Goal: Task Accomplishment & Management: Use online tool/utility

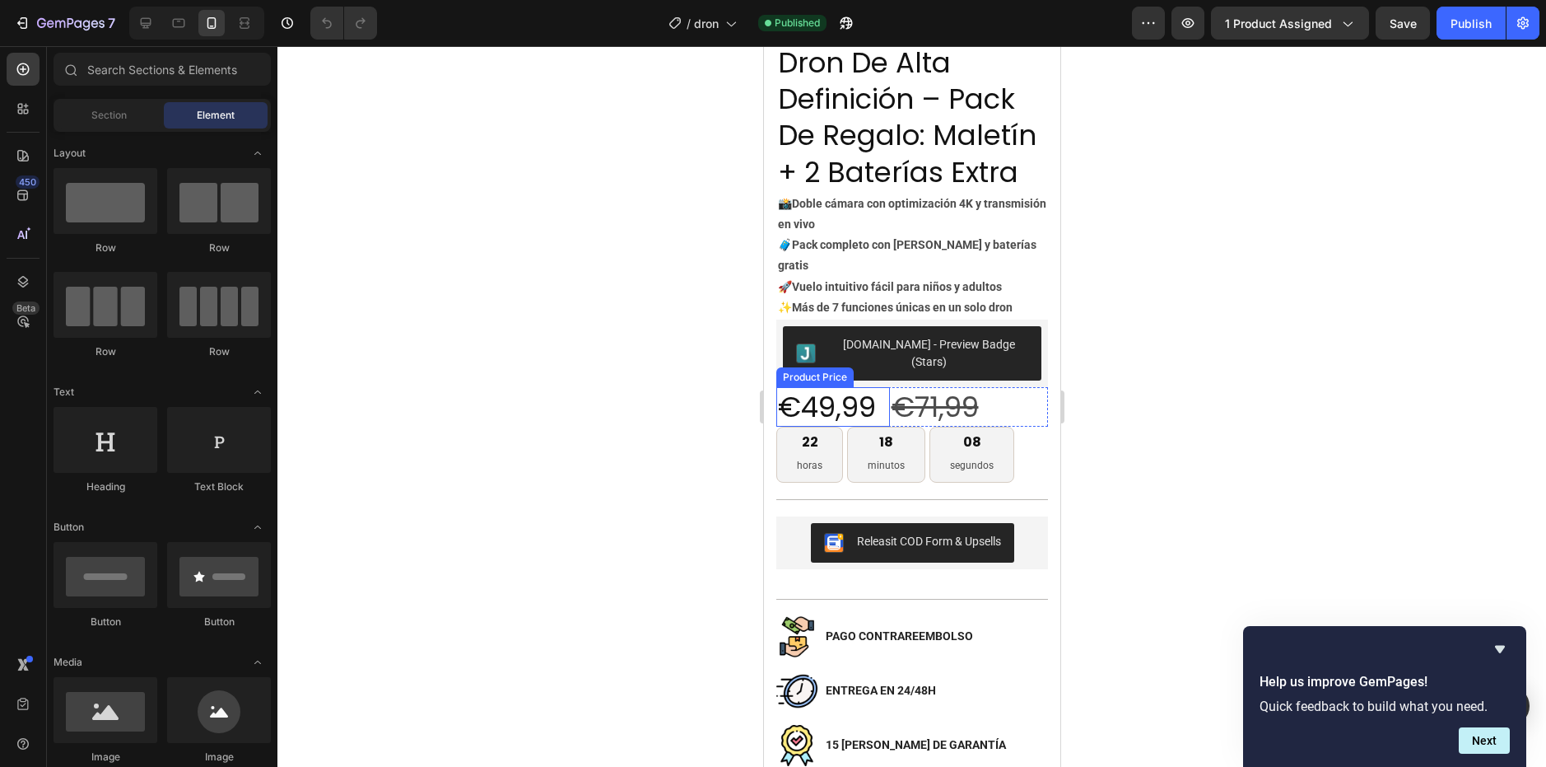
scroll to position [823, 0]
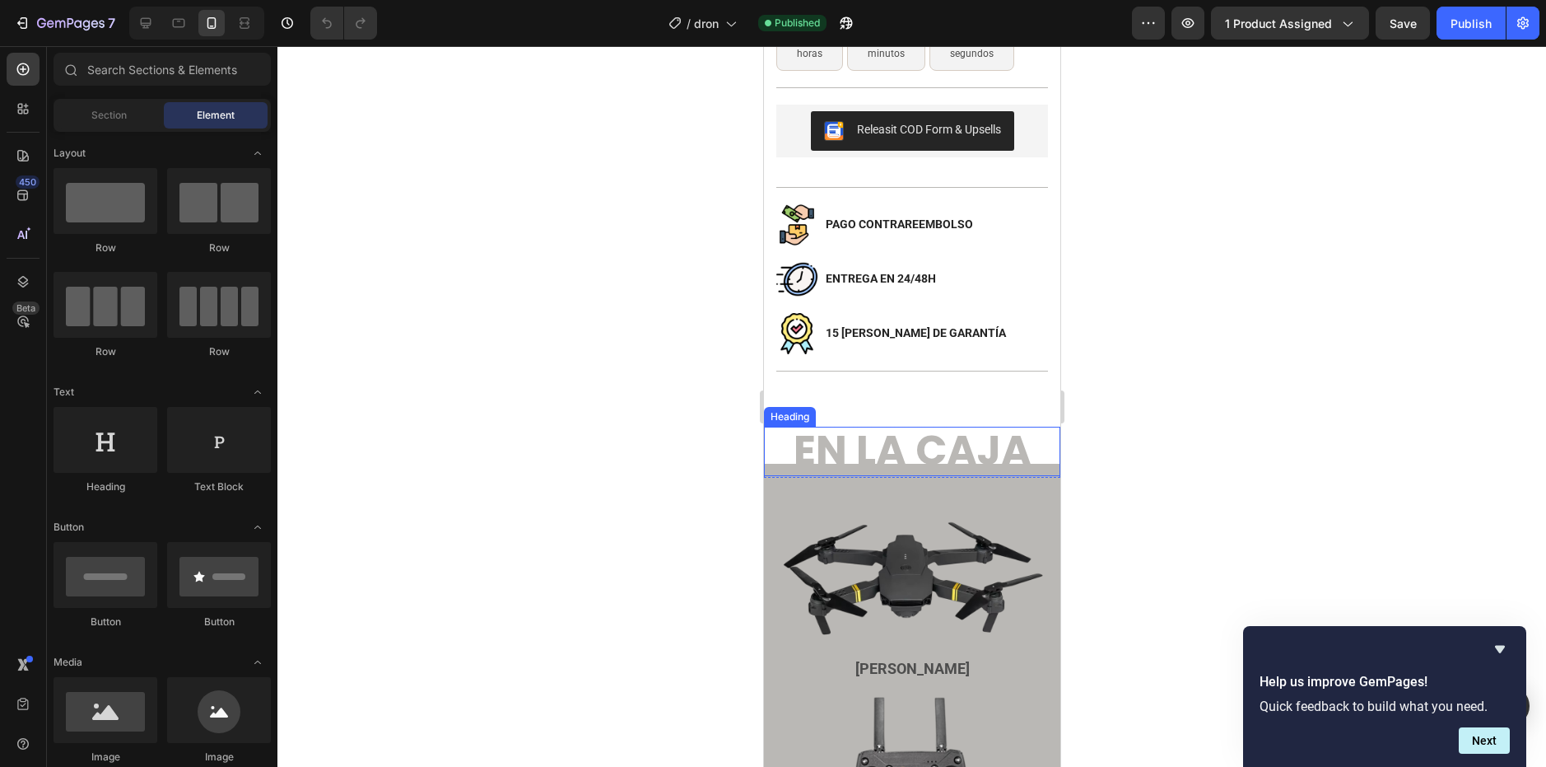
click at [854, 431] on span "en la caja" at bounding box center [912, 450] width 238 height 58
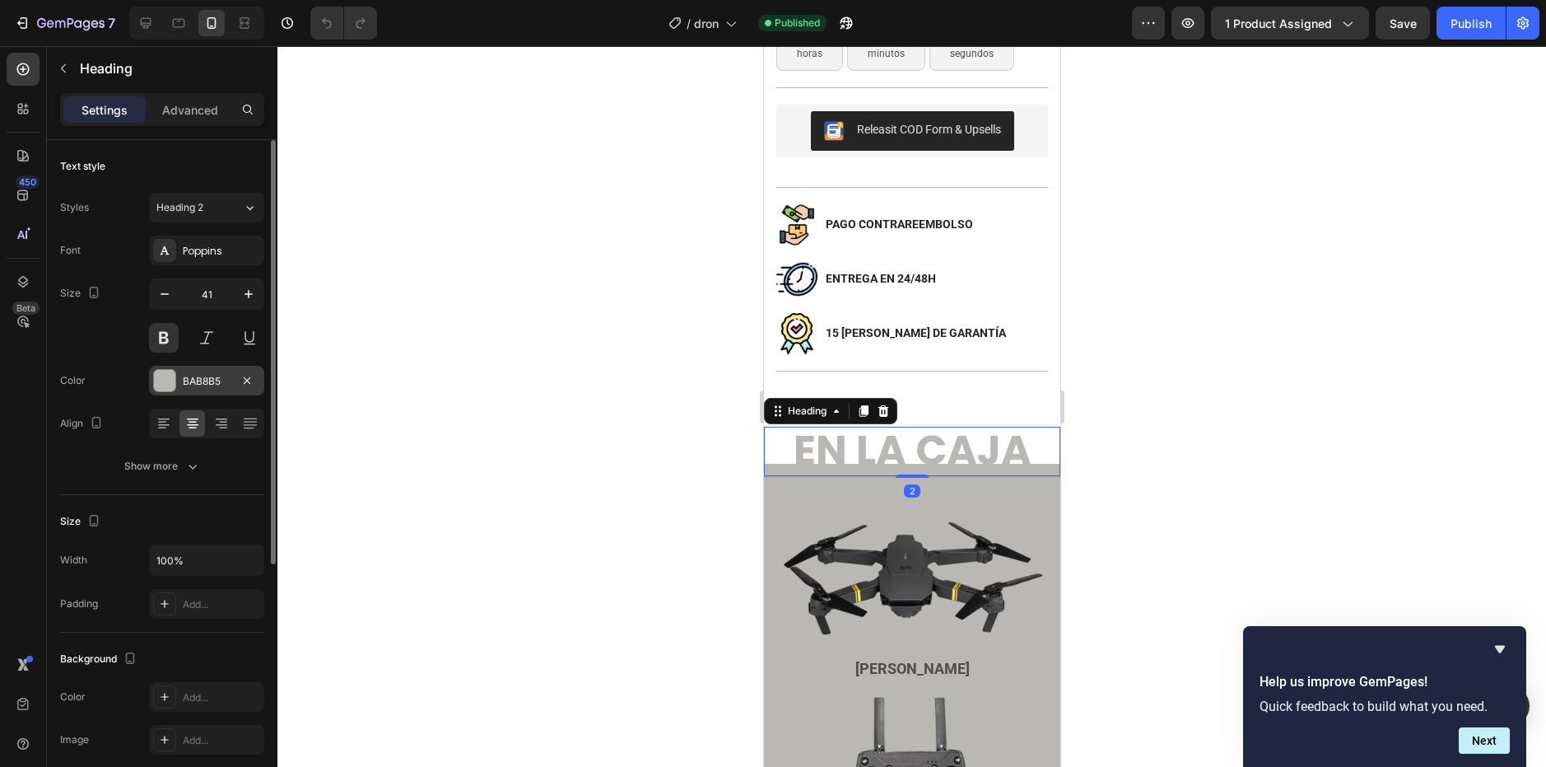
click at [189, 381] on div "BAB8B5" at bounding box center [207, 381] width 48 height 15
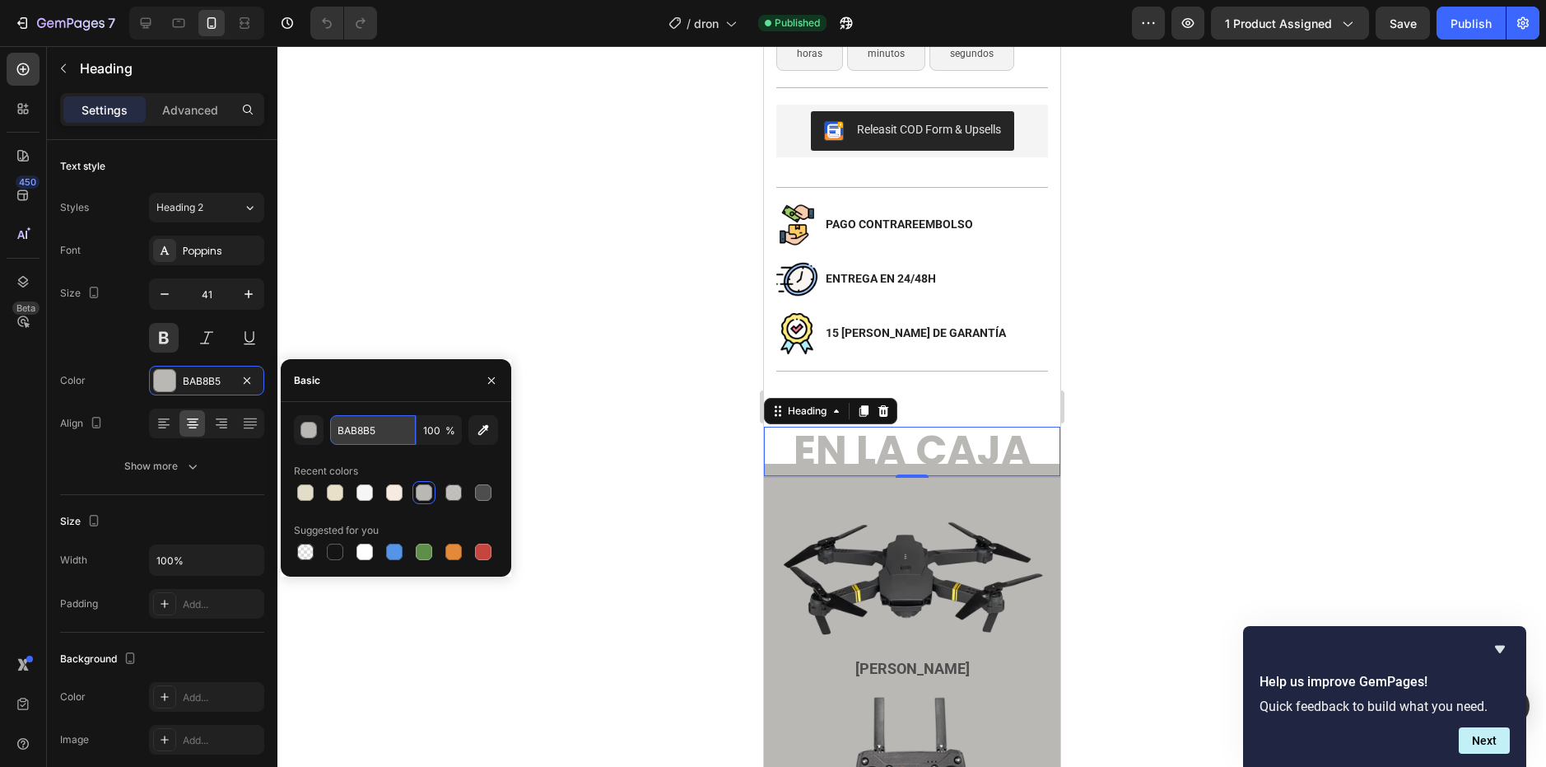
click at [362, 426] on input "BAB8B5" at bounding box center [373, 430] width 86 height 30
click at [478, 438] on button "button" at bounding box center [483, 430] width 30 height 30
click at [383, 426] on input "E6DDD0" at bounding box center [373, 430] width 86 height 30
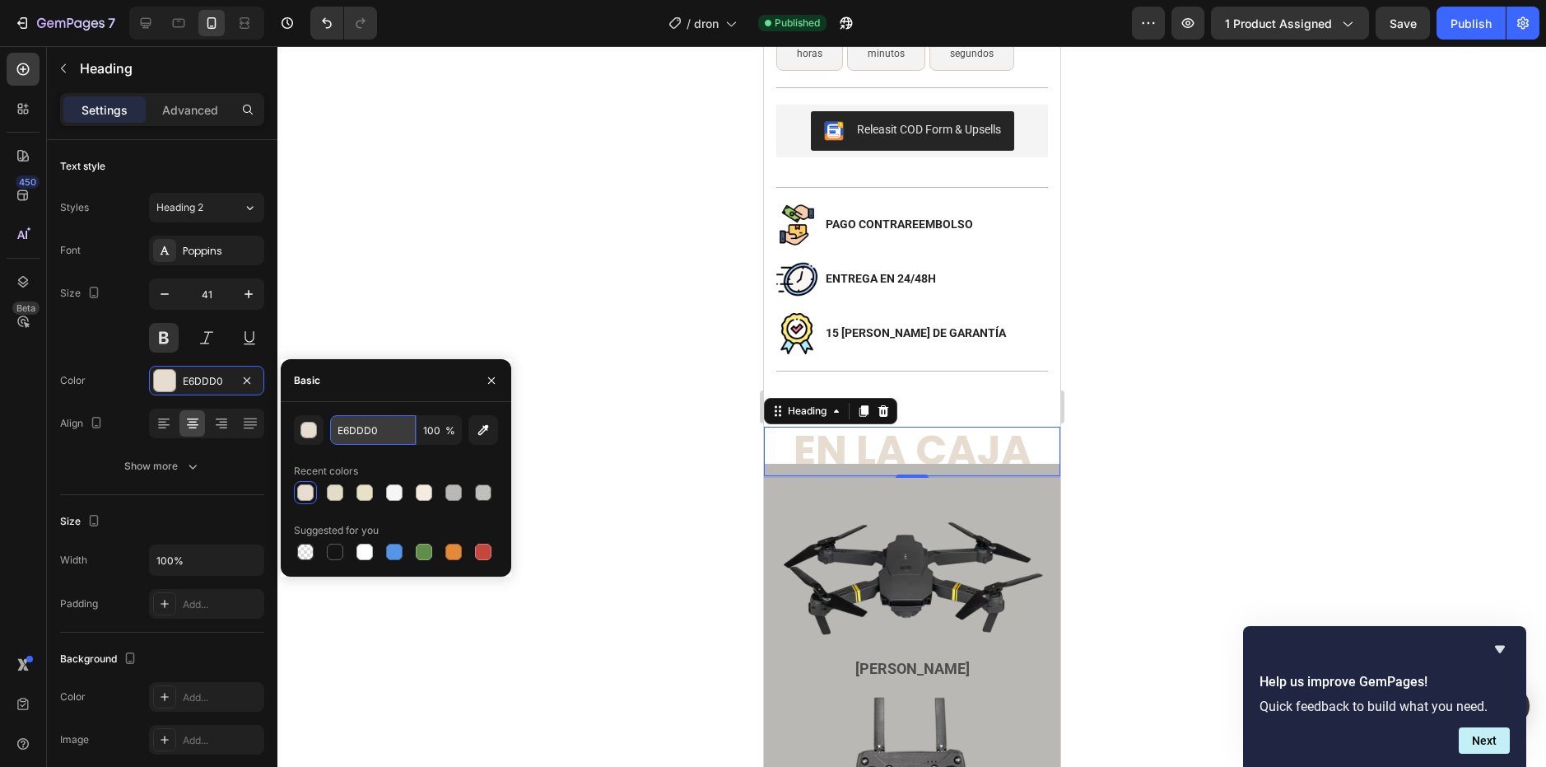
paste input "BAB8B5"
type input "BAB8B5"
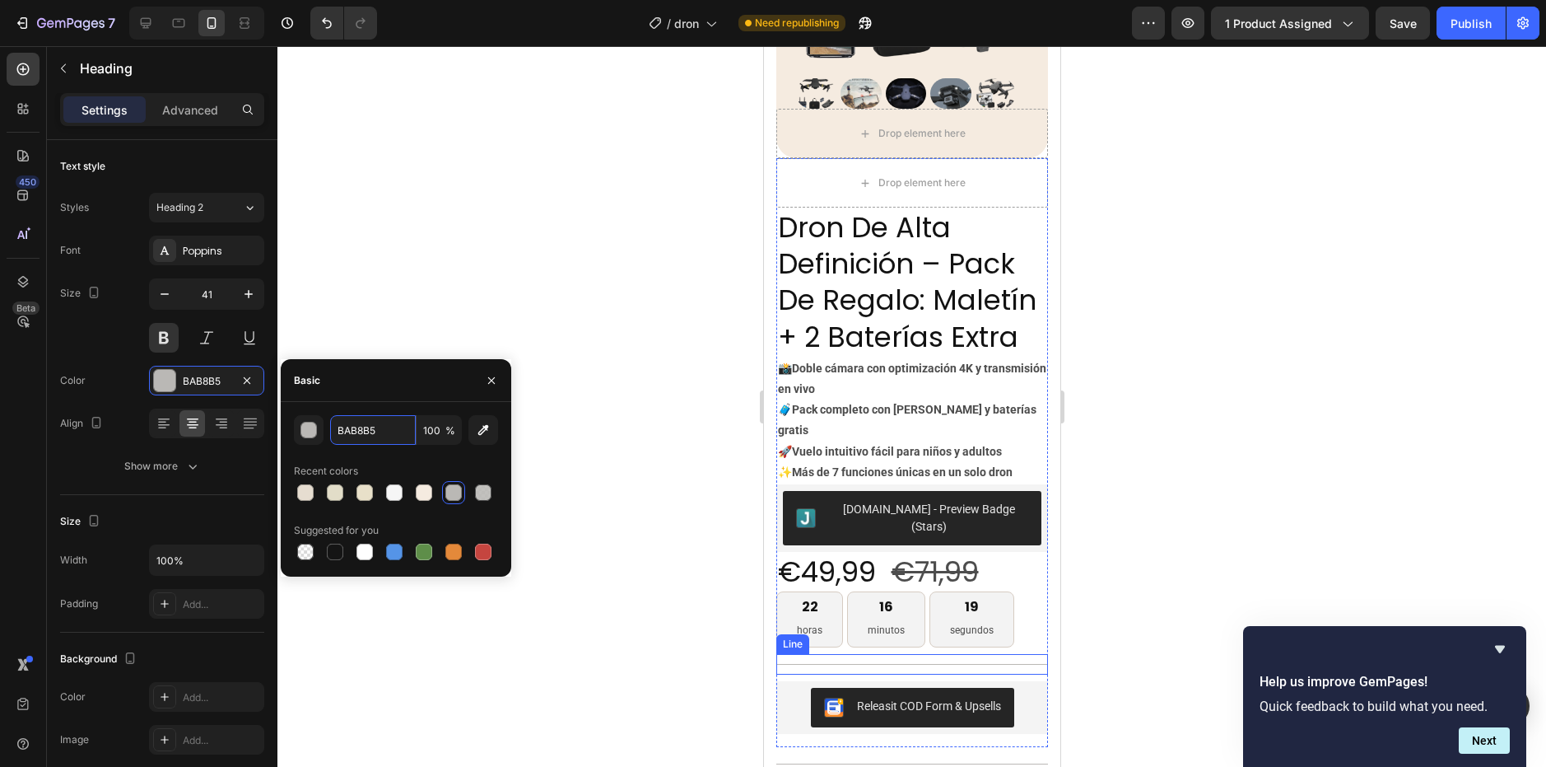
scroll to position [576, 0]
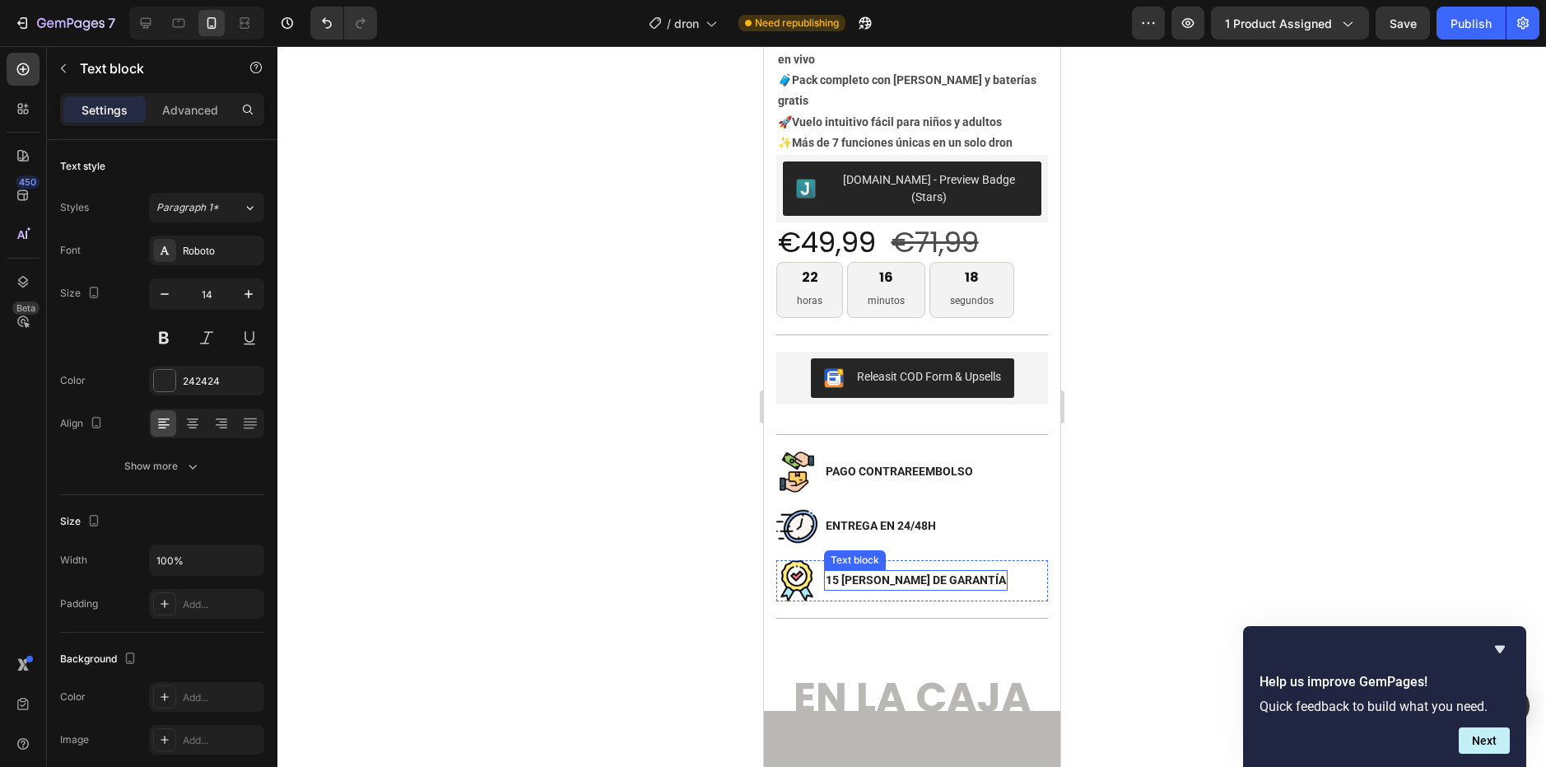
click at [876, 571] on p "15 [PERSON_NAME] DE GARANTÍA" at bounding box center [915, 579] width 180 height 17
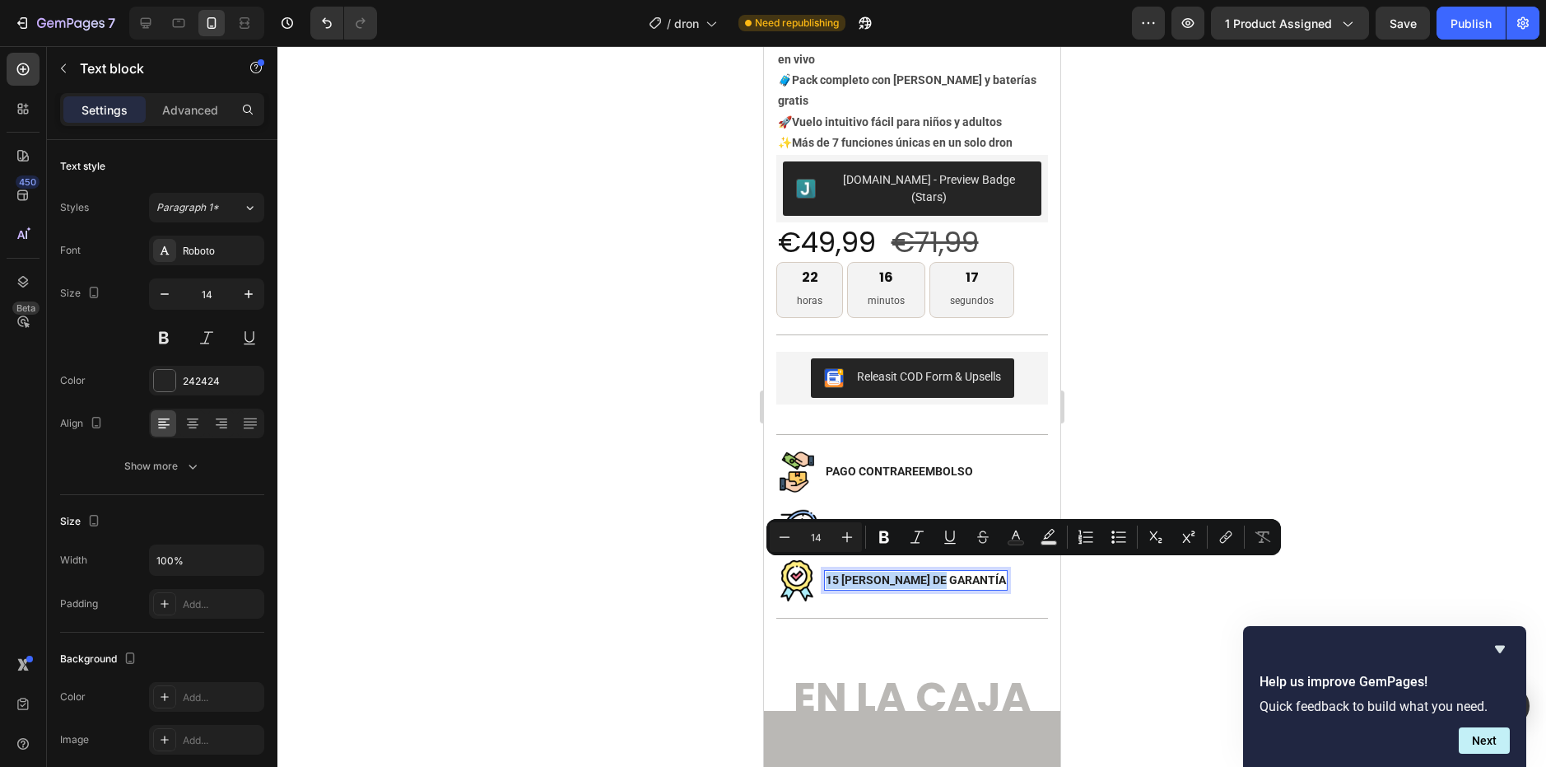
click at [876, 571] on p "15 [PERSON_NAME] DE GARANTÍA" at bounding box center [915, 579] width 180 height 17
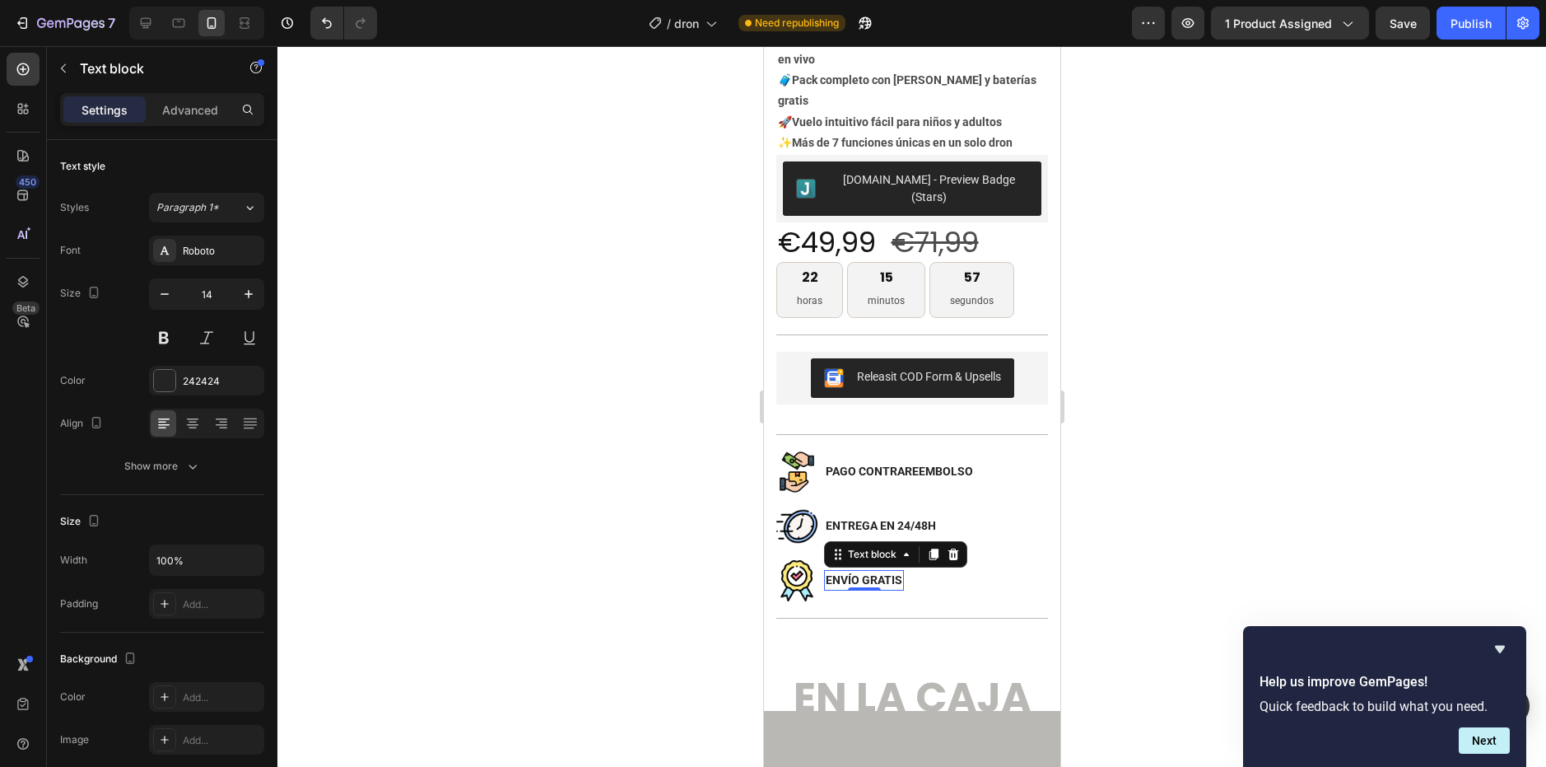
click at [1111, 434] on div at bounding box center [911, 406] width 1269 height 720
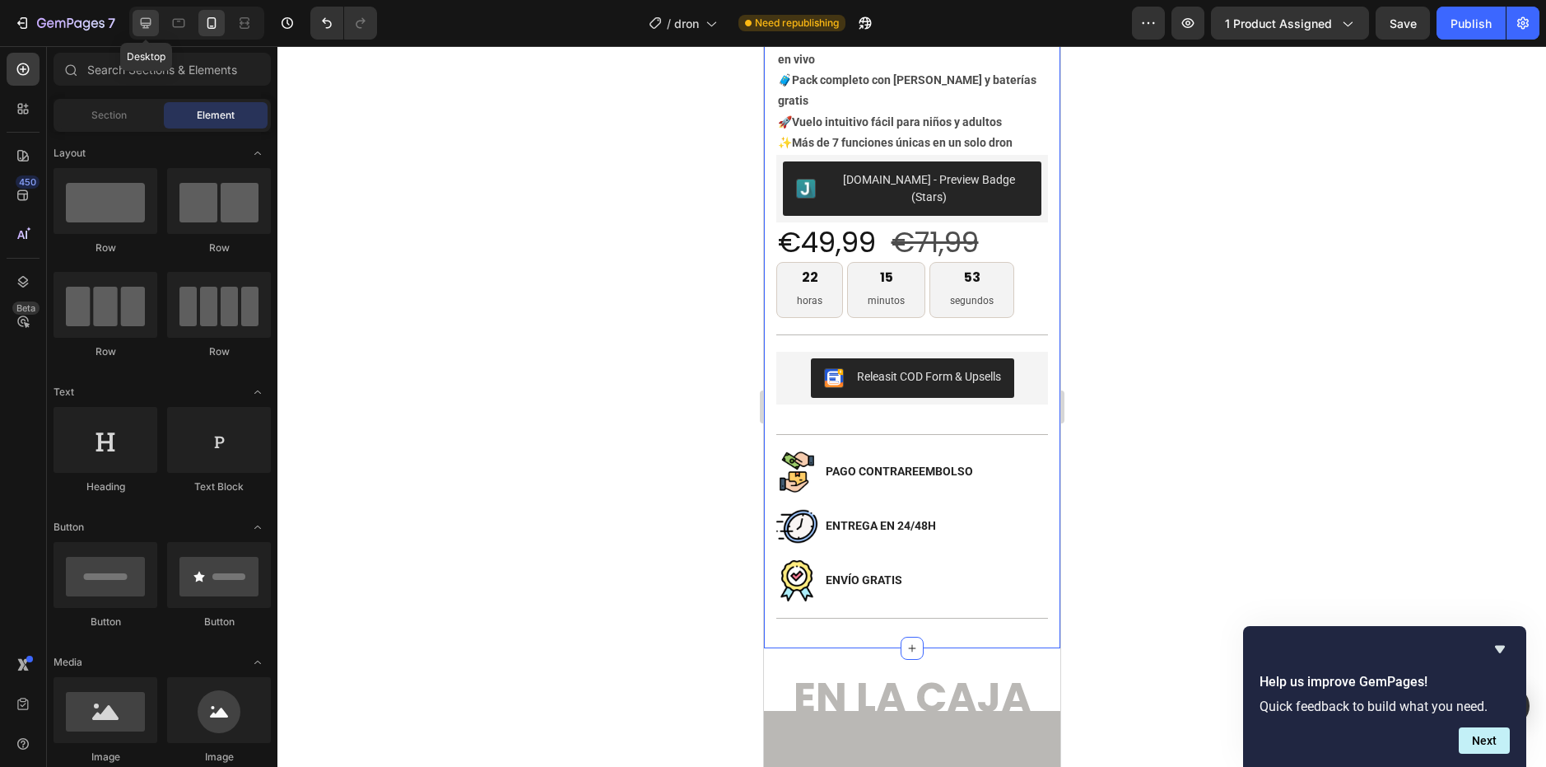
click at [134, 18] on div at bounding box center [146, 23] width 26 height 26
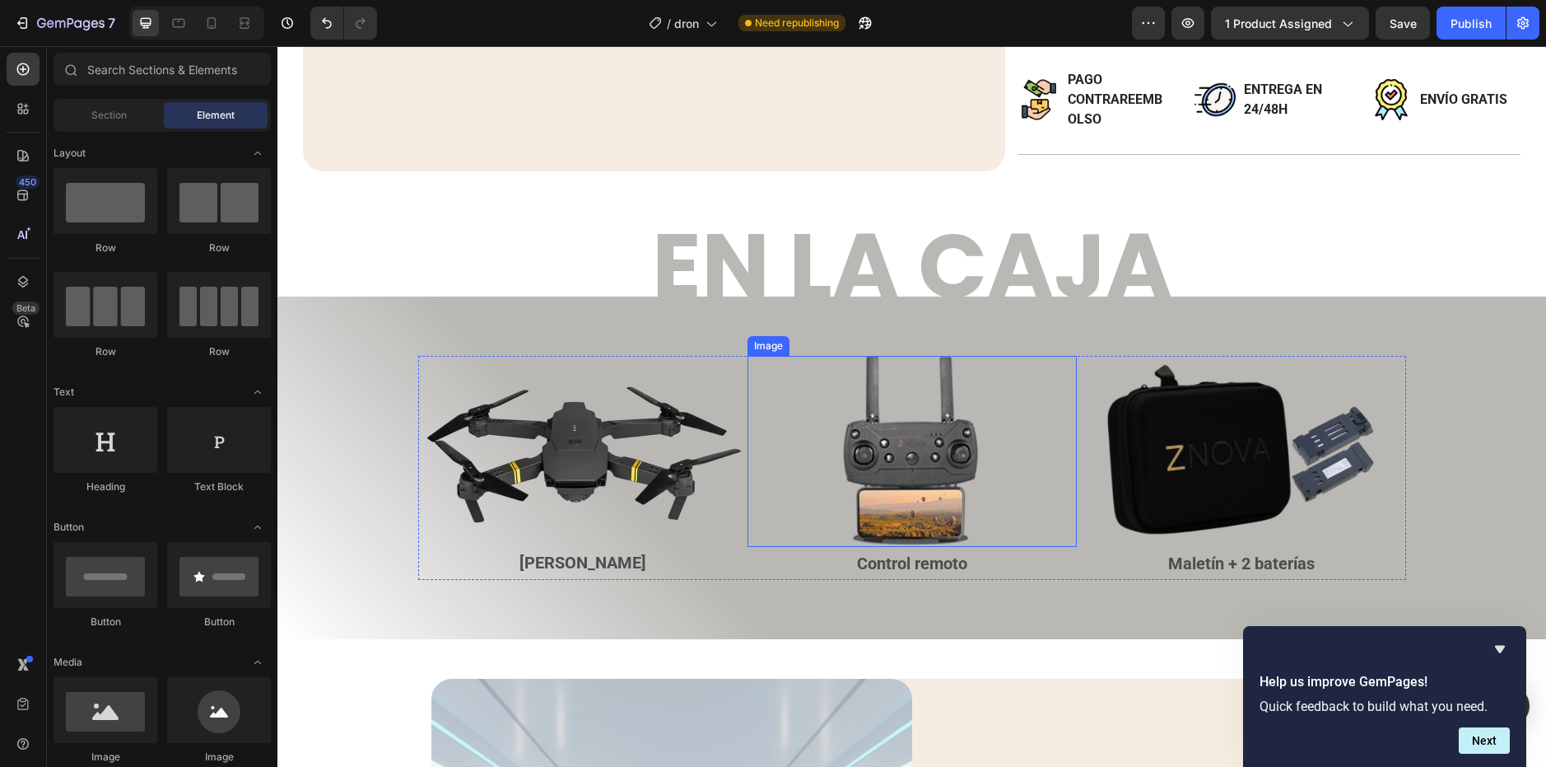
scroll to position [432, 0]
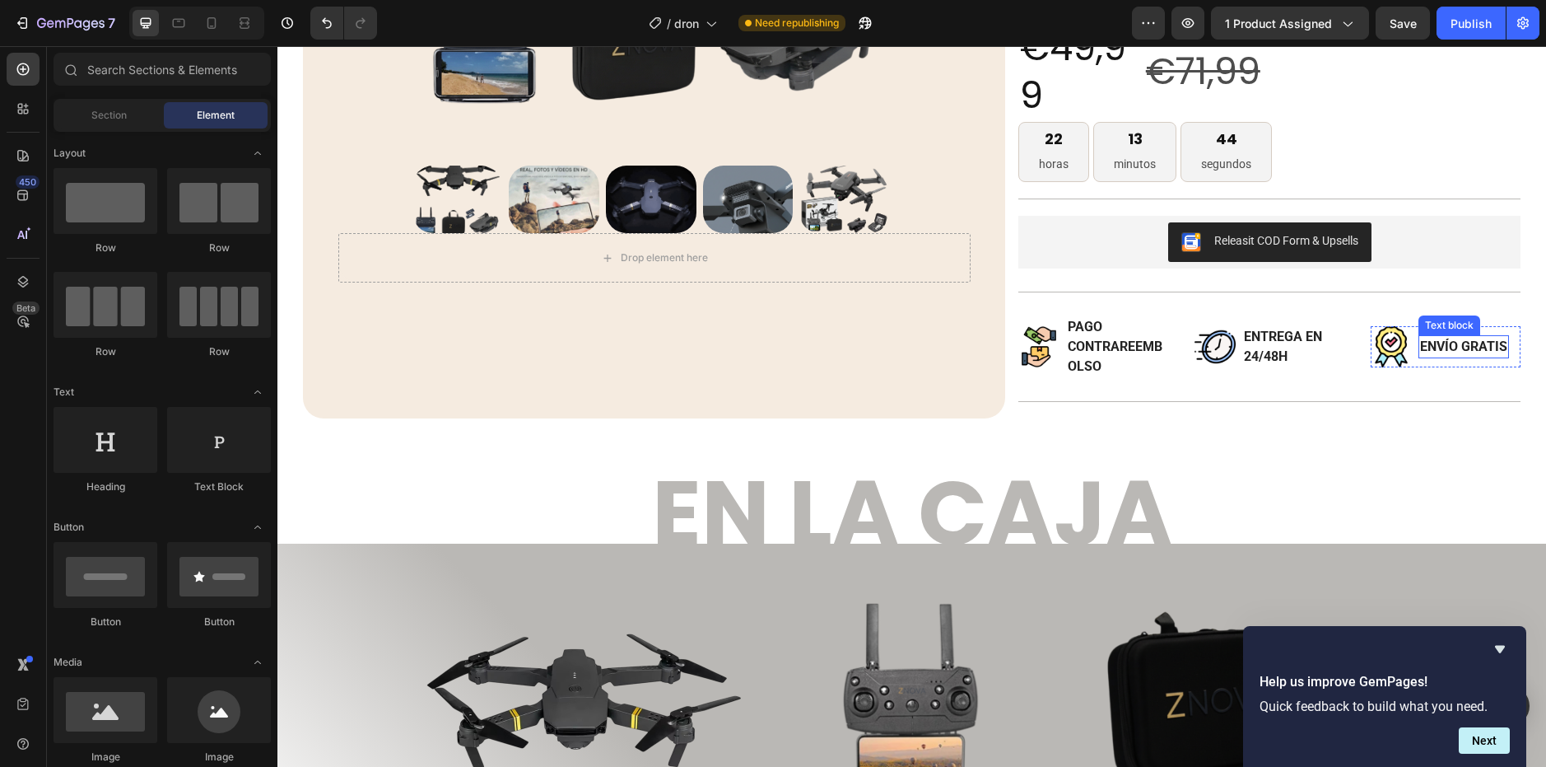
click at [1386, 338] on img at bounding box center [1391, 346] width 41 height 41
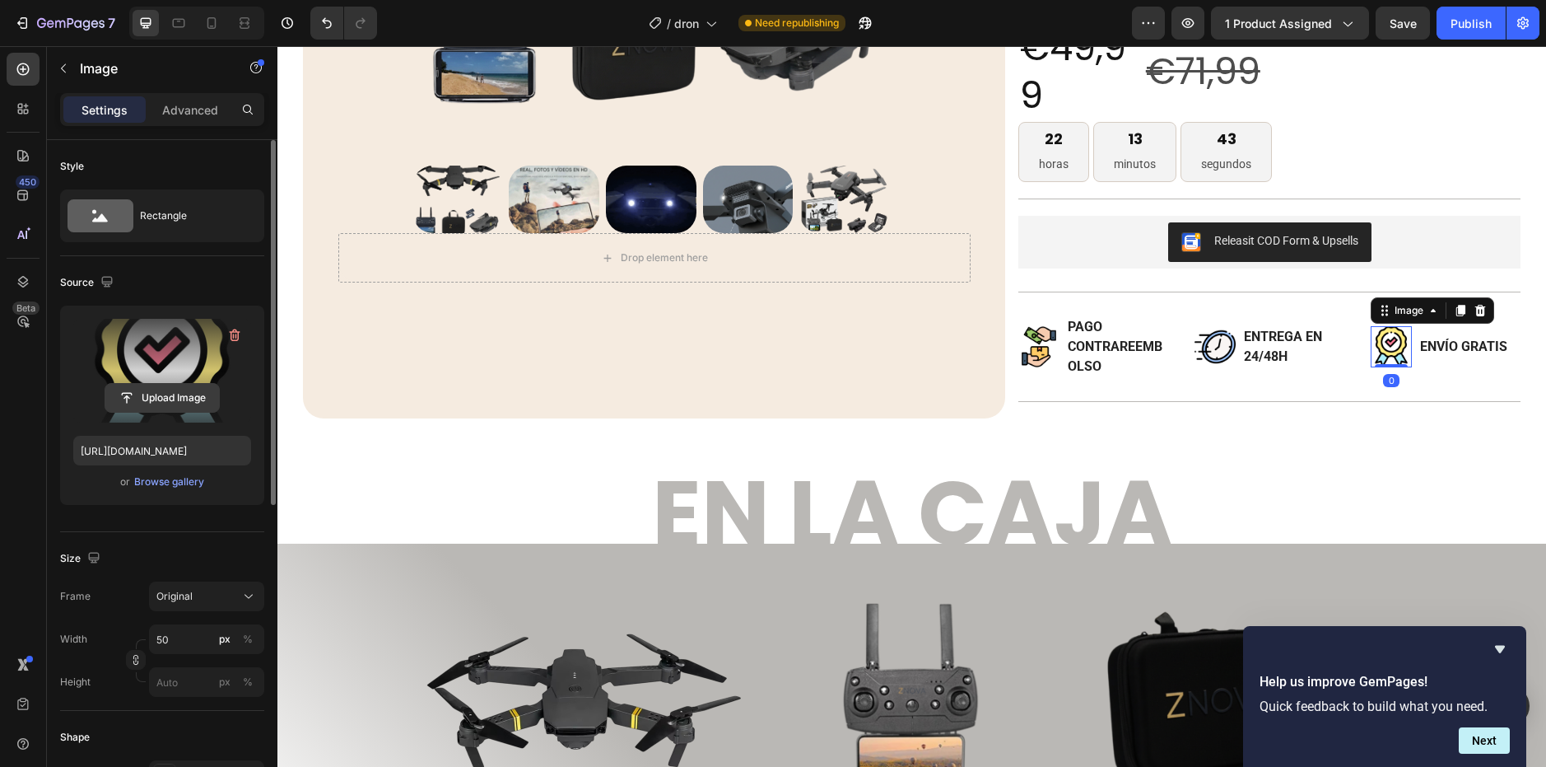
click at [158, 397] on input "file" at bounding box center [162, 398] width 114 height 28
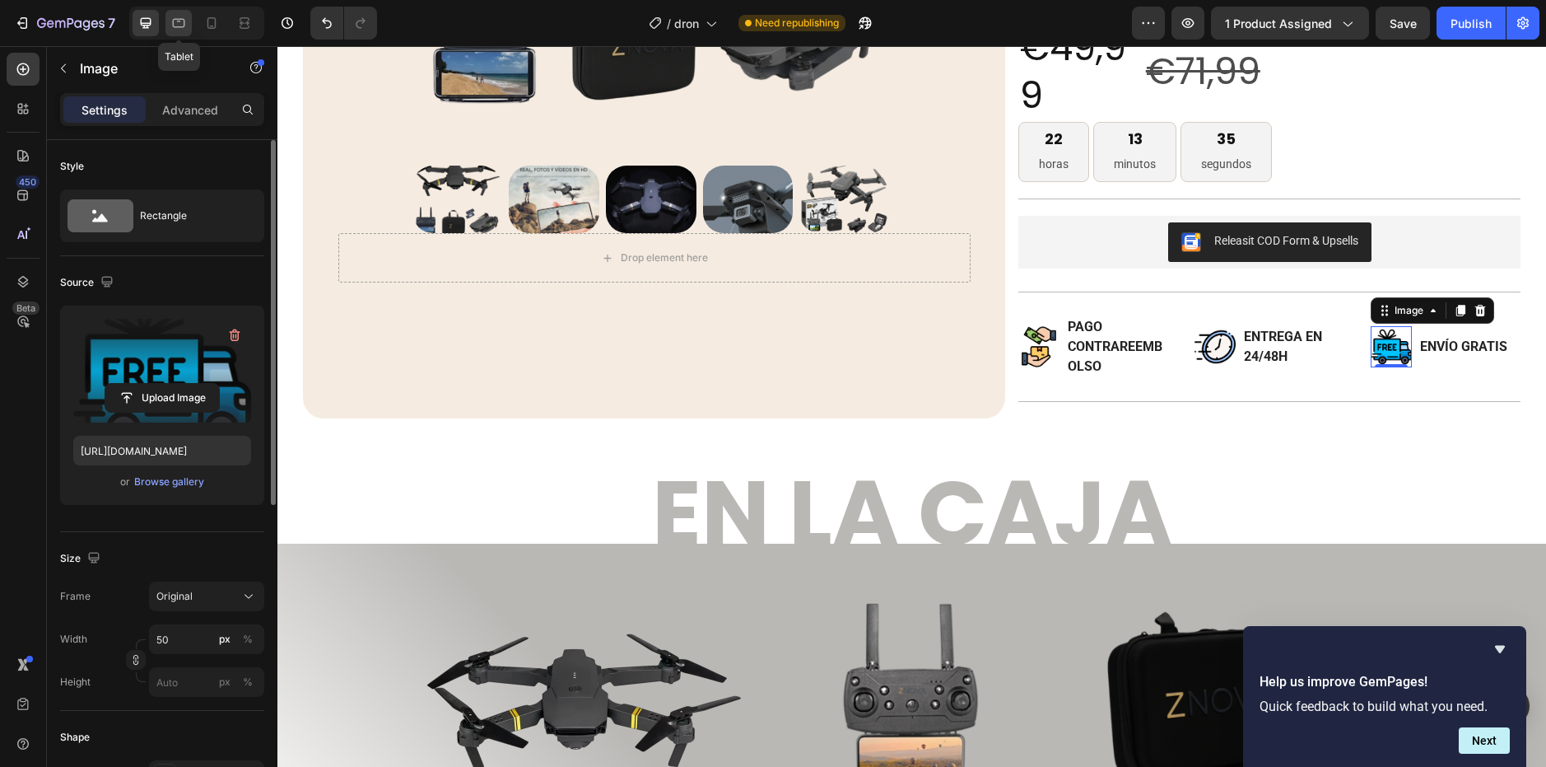
click at [178, 20] on icon at bounding box center [179, 23] width 12 height 9
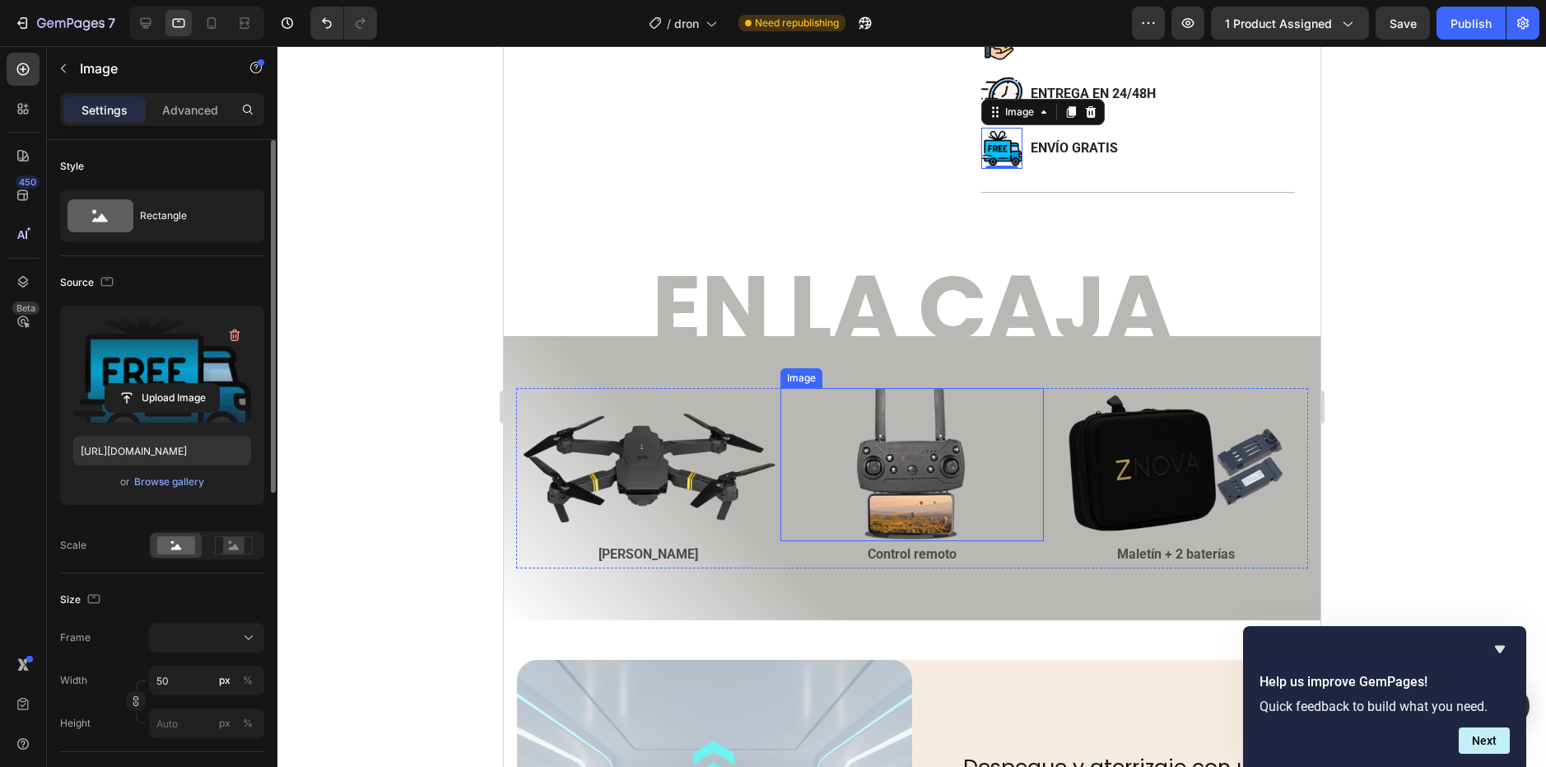
scroll to position [706, 0]
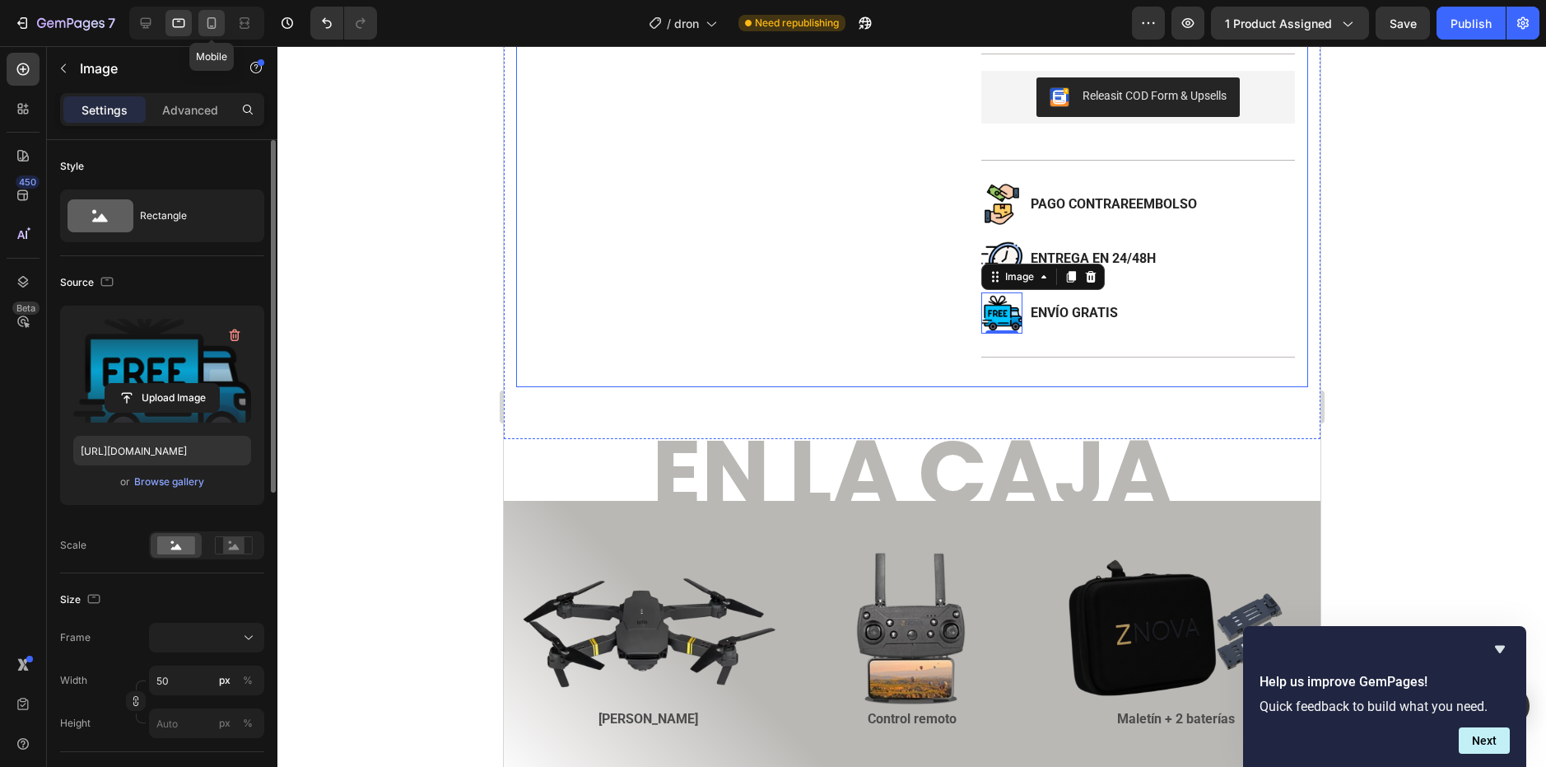
click at [220, 17] on icon at bounding box center [211, 23] width 16 height 16
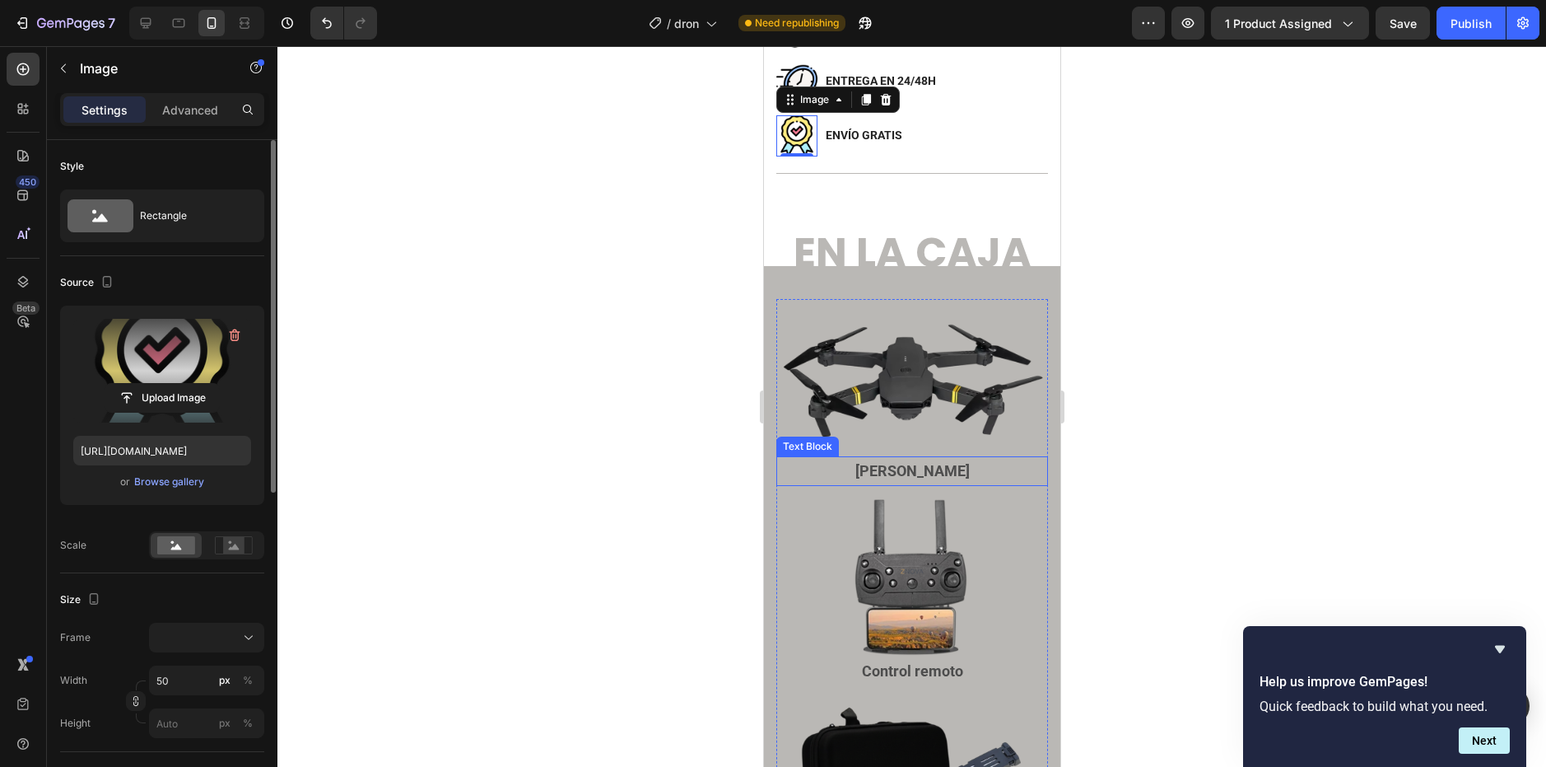
scroll to position [774, 0]
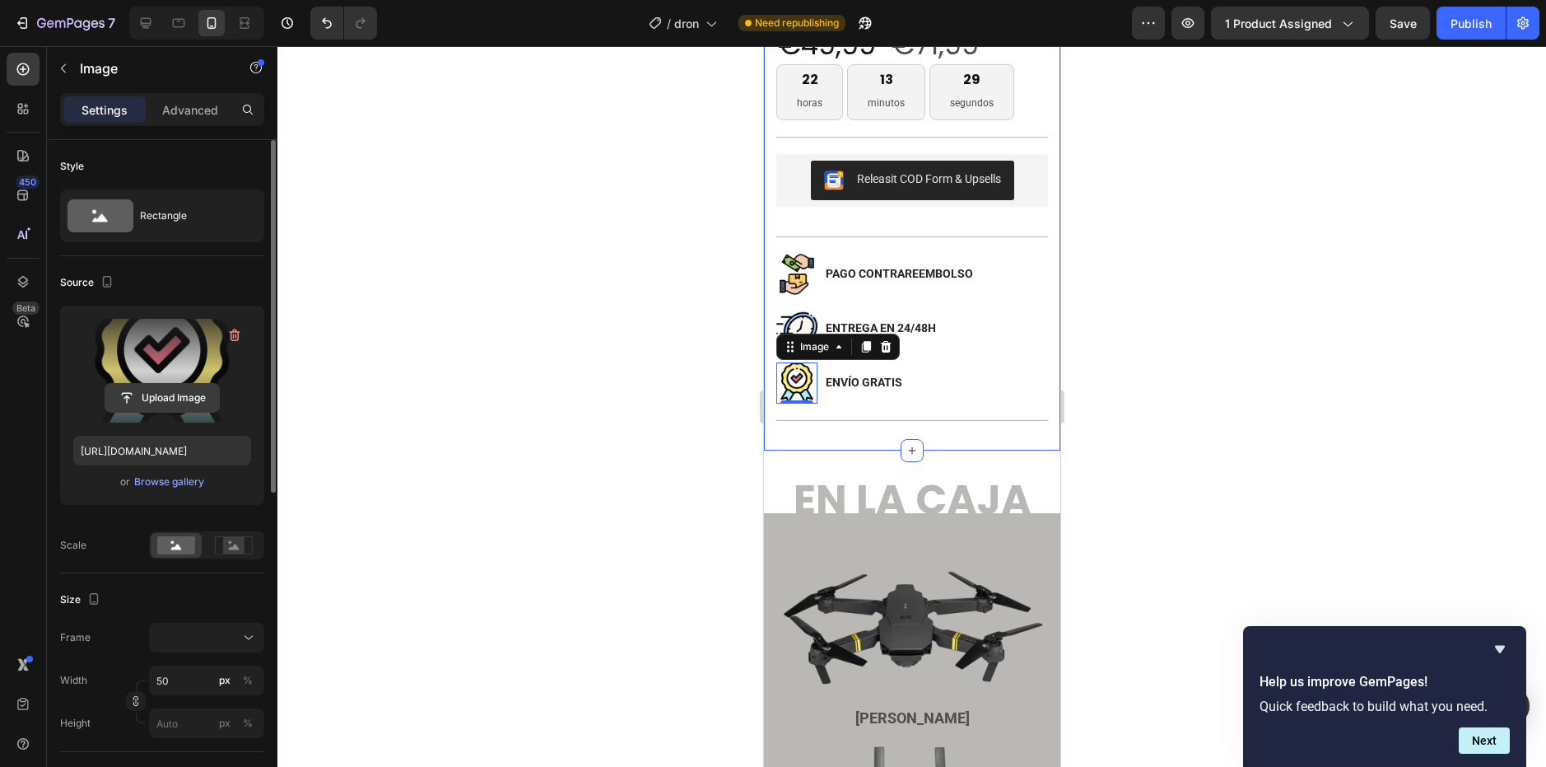
click at [162, 400] on input "file" at bounding box center [162, 398] width 114 height 28
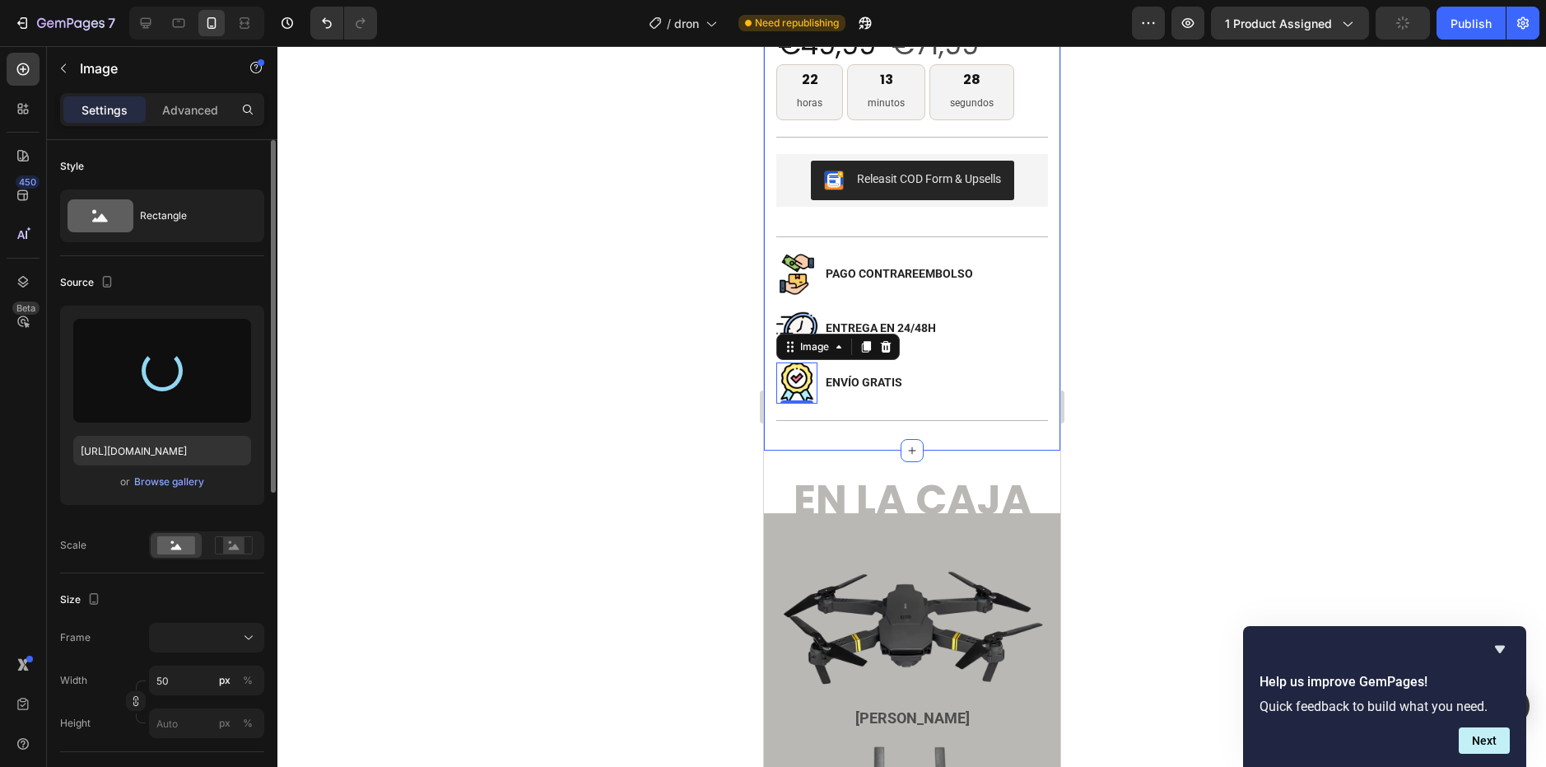
type input "[URL][DOMAIN_NAME]"
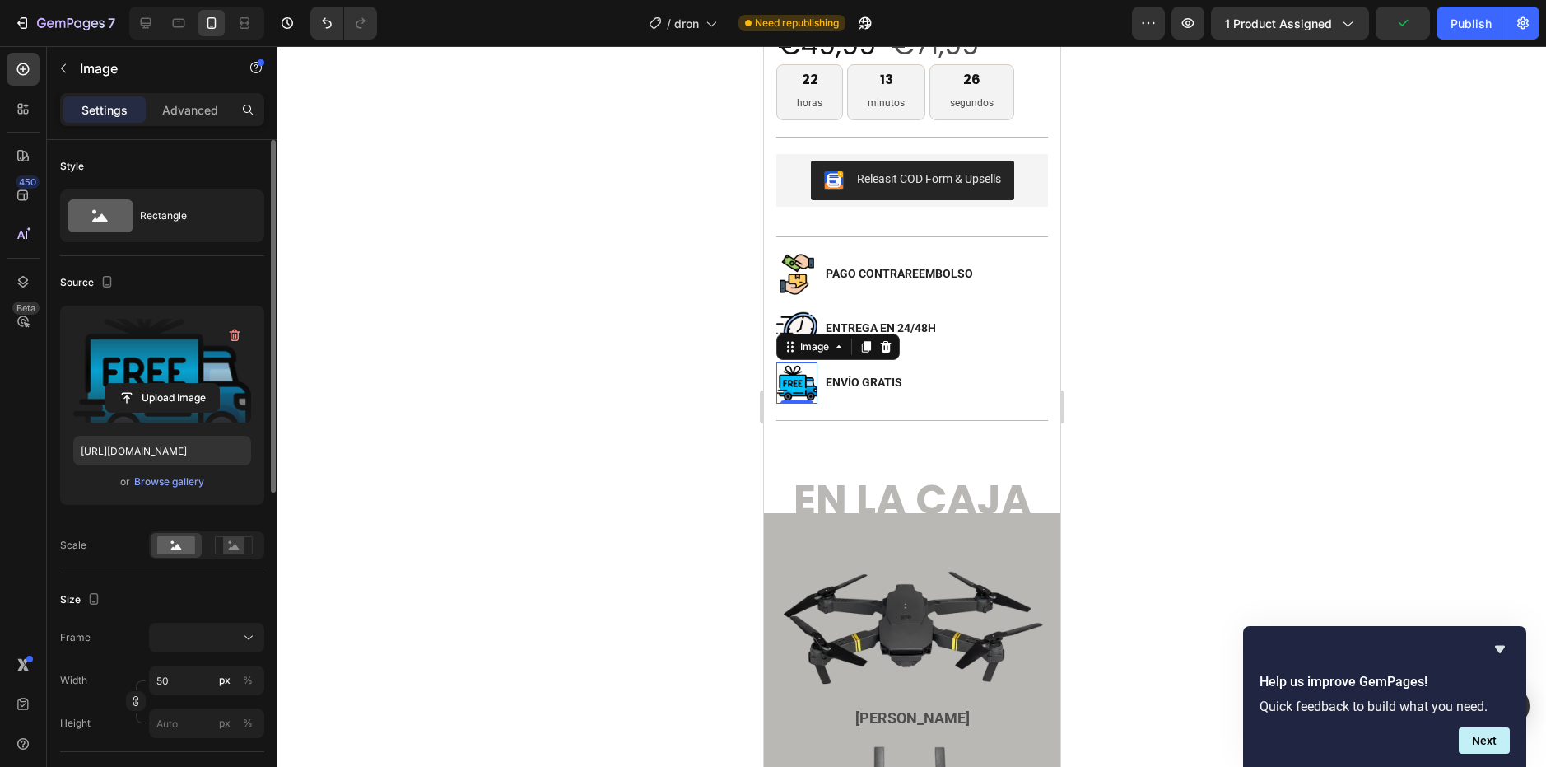
click at [1184, 309] on div at bounding box center [911, 406] width 1269 height 720
